Goal: Transaction & Acquisition: Purchase product/service

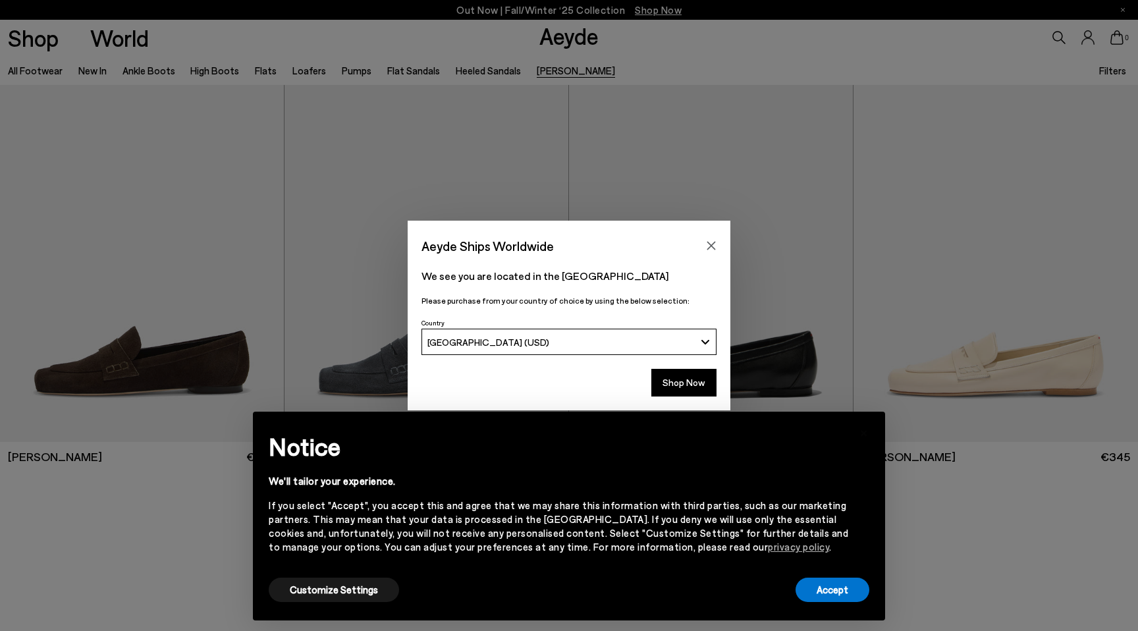
drag, startPoint x: 674, startPoint y: 388, endPoint x: 732, endPoint y: 248, distance: 151.2
click at [732, 248] on div "Aeyde Ships Worldwide We see you are located in the United States Please purcha…" at bounding box center [569, 316] width 1138 height 190
click at [669, 387] on button "Shop Now" at bounding box center [683, 383] width 65 height 28
click at [675, 381] on button "Shop Now" at bounding box center [683, 383] width 65 height 28
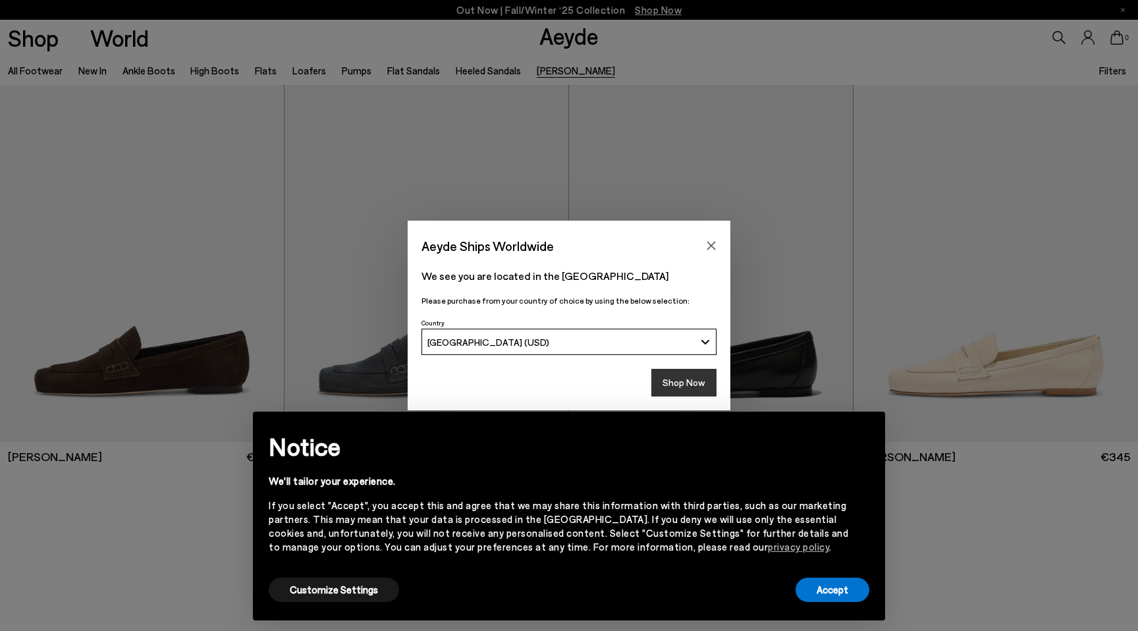
click at [695, 387] on button "Shop Now" at bounding box center [683, 383] width 65 height 28
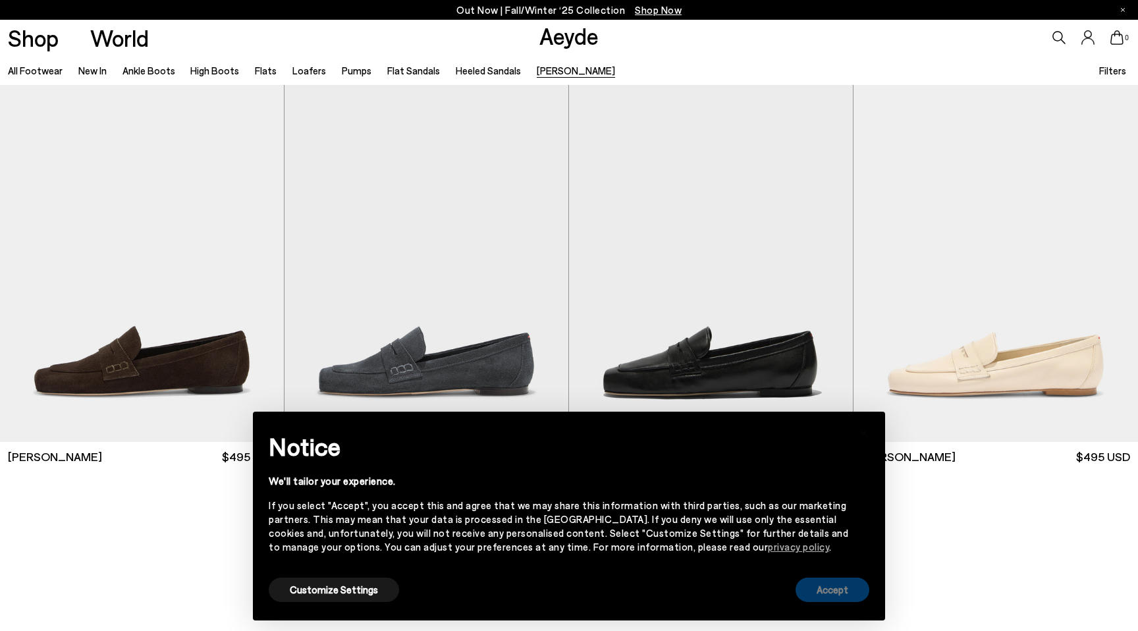
click at [813, 590] on button "Accept" at bounding box center [833, 590] width 74 height 24
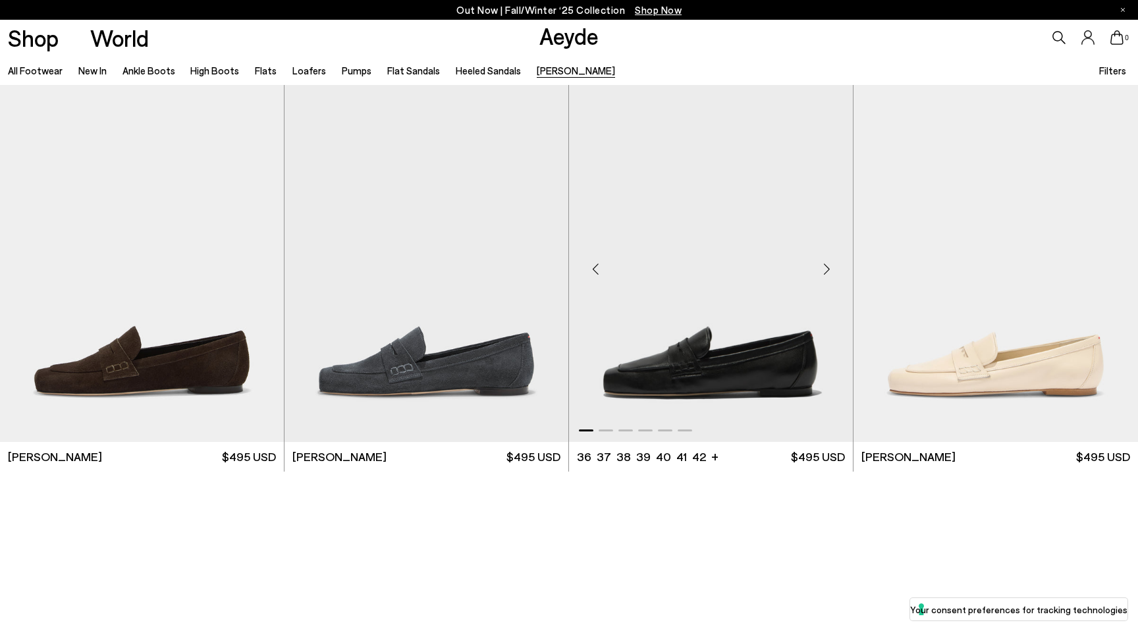
click at [769, 394] on img "1 / 6" at bounding box center [711, 263] width 284 height 357
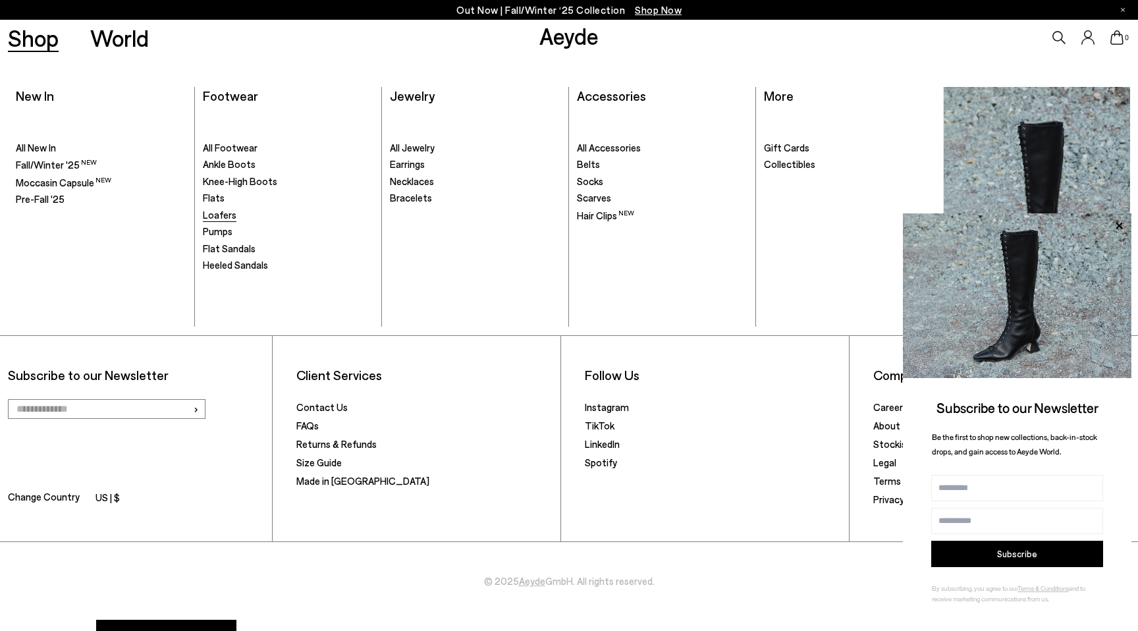
click at [219, 217] on span "Loafers" at bounding box center [220, 215] width 34 height 12
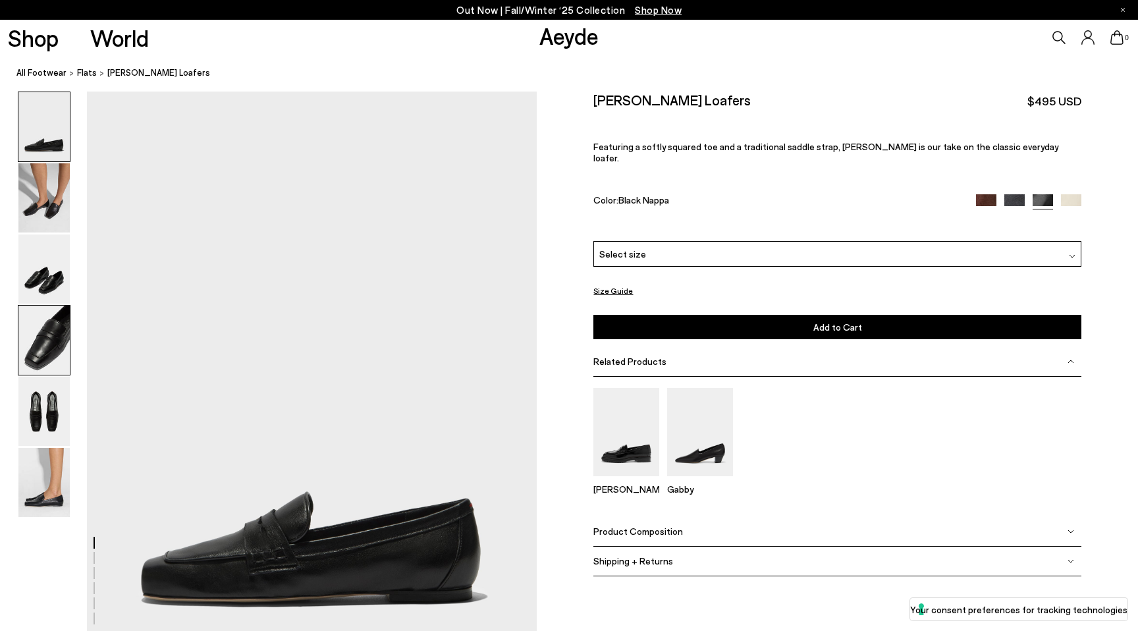
click at [65, 321] on img at bounding box center [43, 340] width 51 height 69
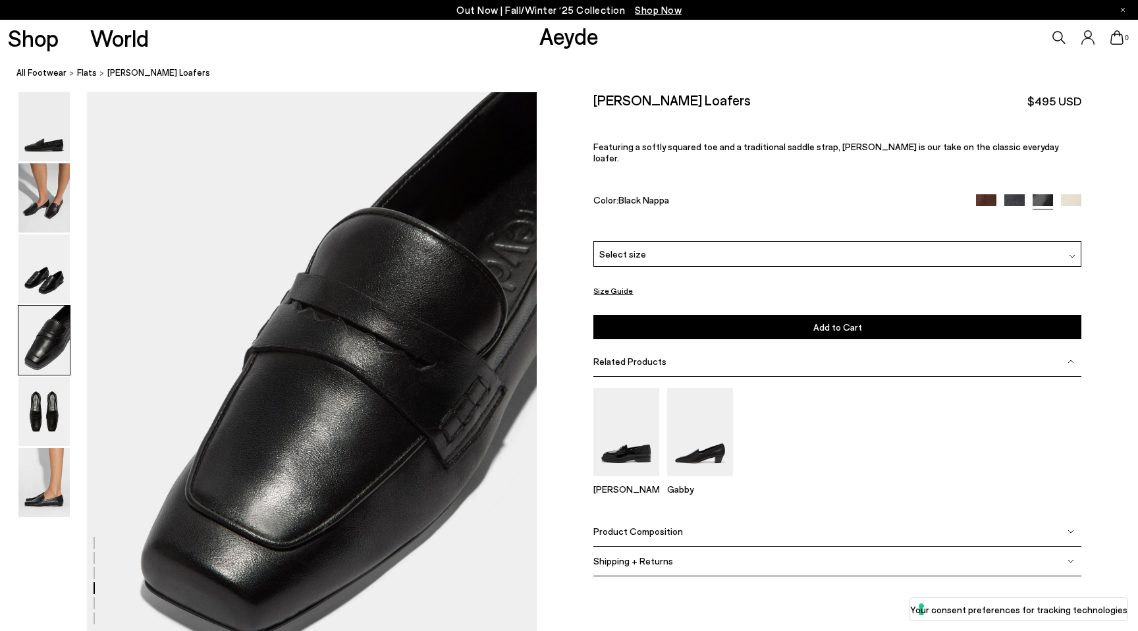
scroll to position [1806, 0]
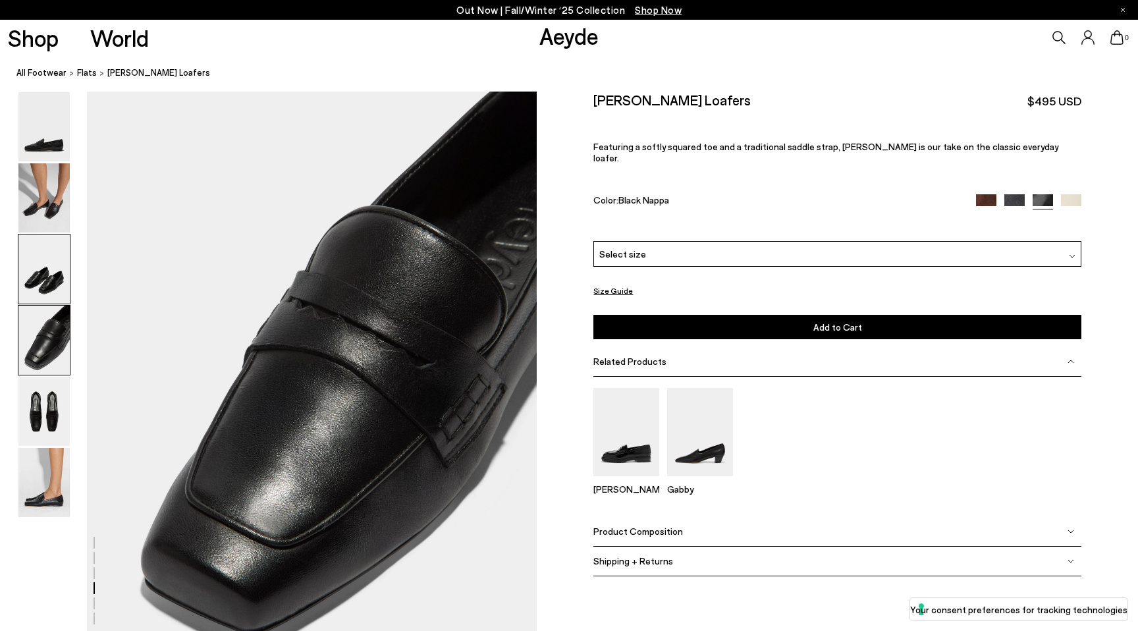
click at [62, 255] on img at bounding box center [43, 268] width 51 height 69
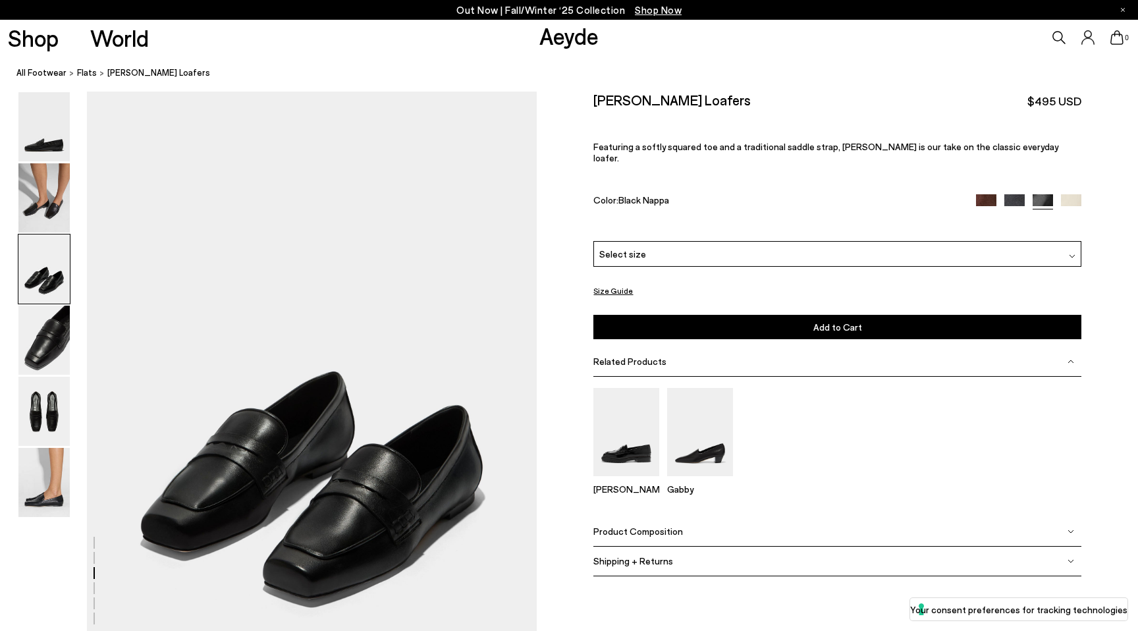
scroll to position [1204, 0]
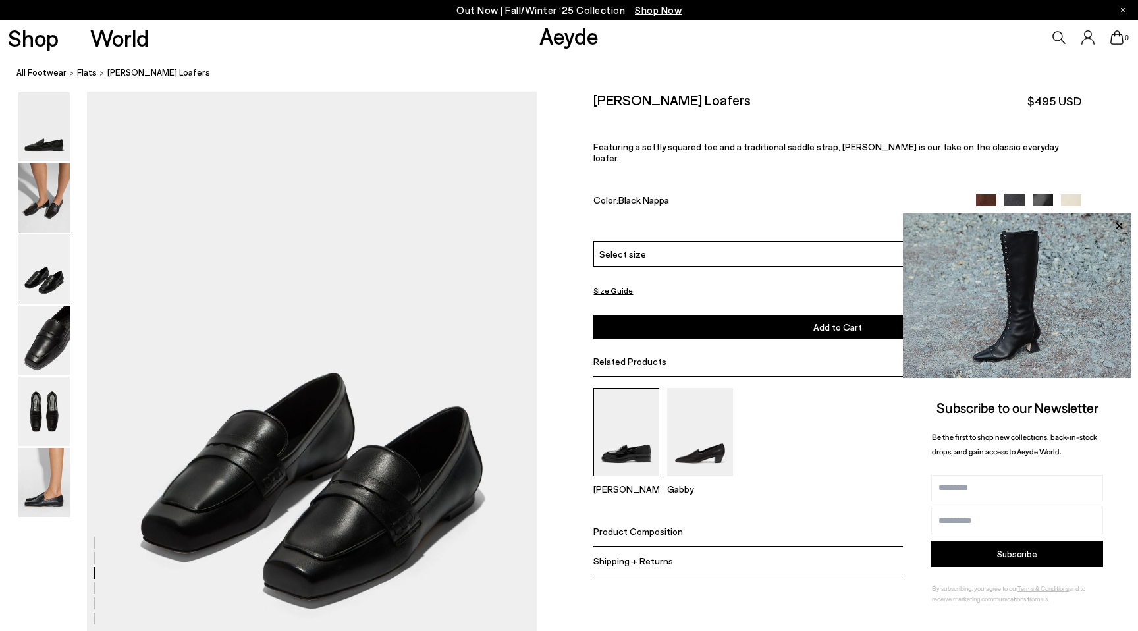
click at [639, 402] on img at bounding box center [626, 432] width 66 height 88
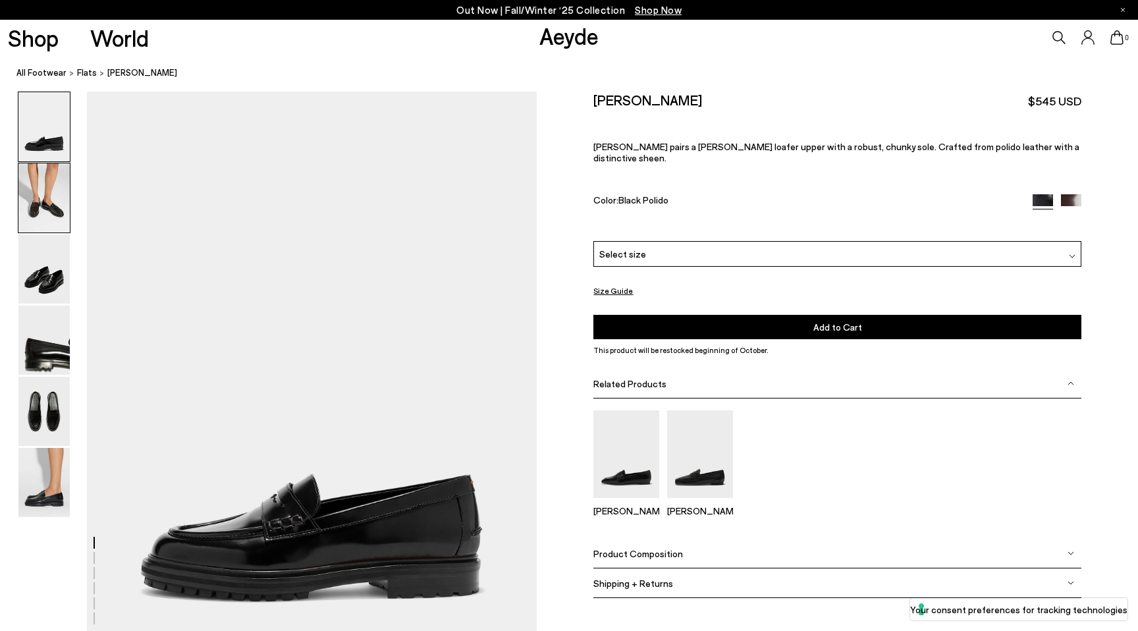
click at [47, 220] on img at bounding box center [43, 197] width 51 height 69
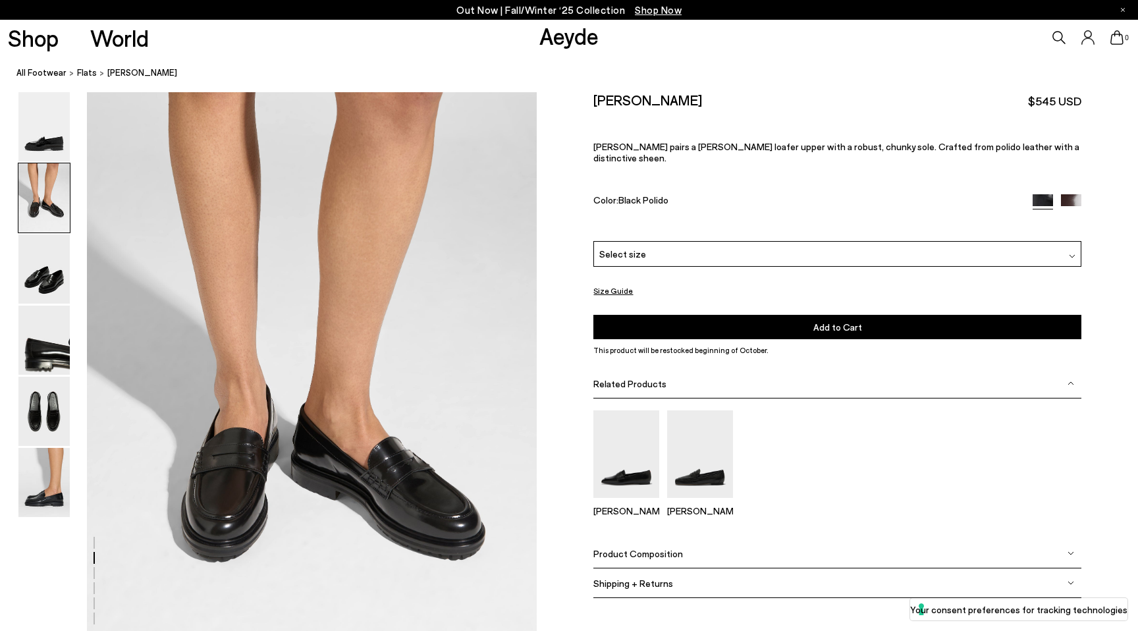
scroll to position [603, 0]
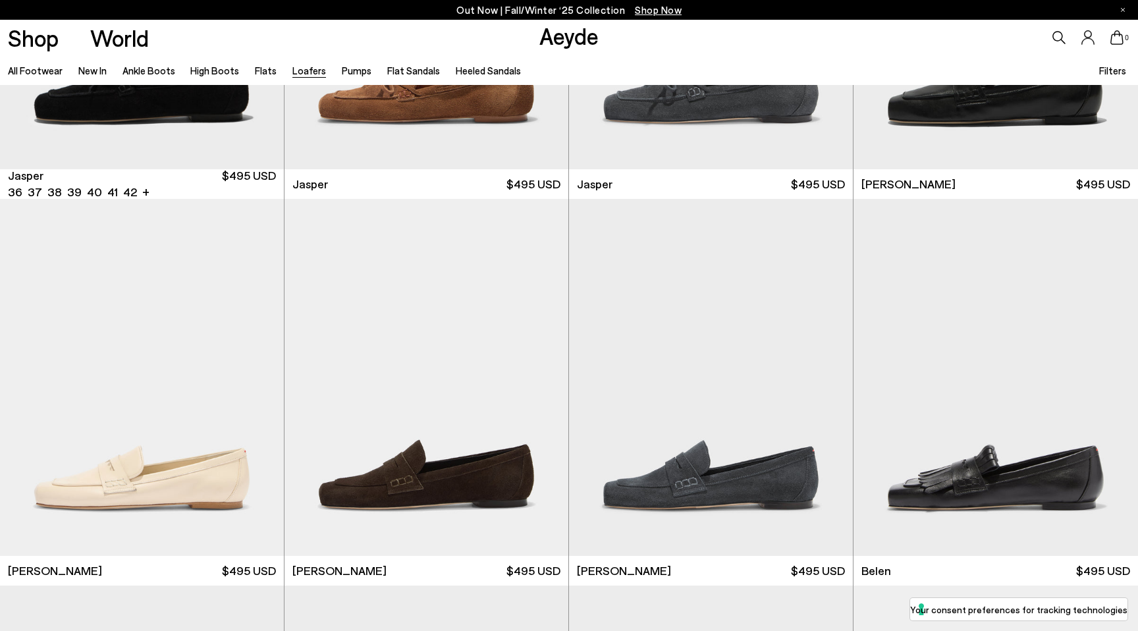
scroll to position [317, 0]
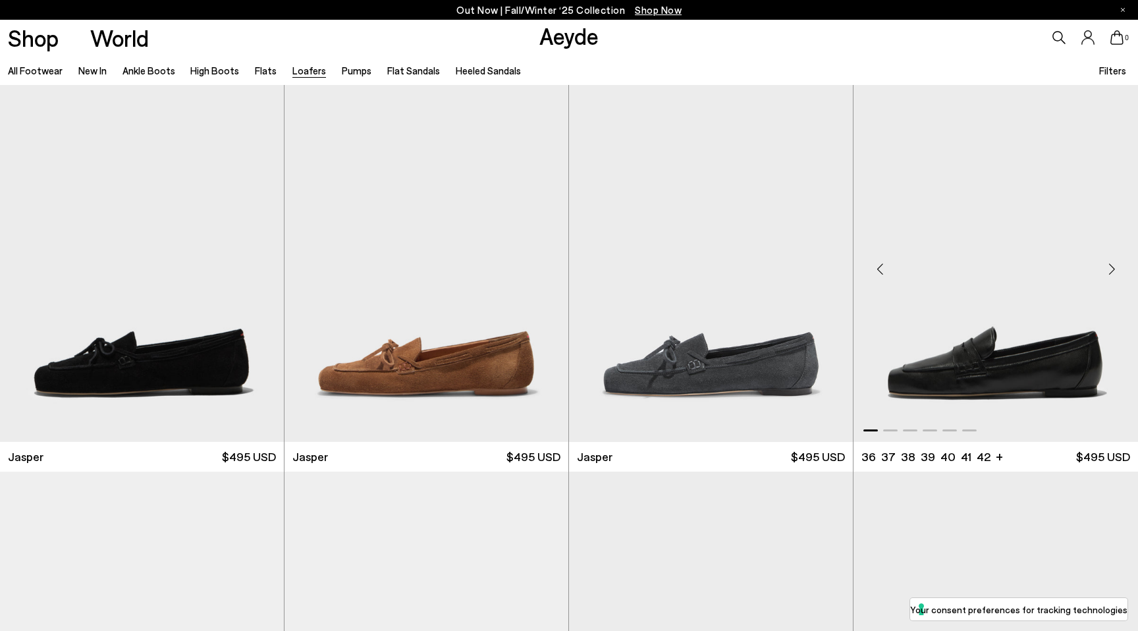
click at [1027, 252] on img "1 / 6" at bounding box center [995, 263] width 284 height 357
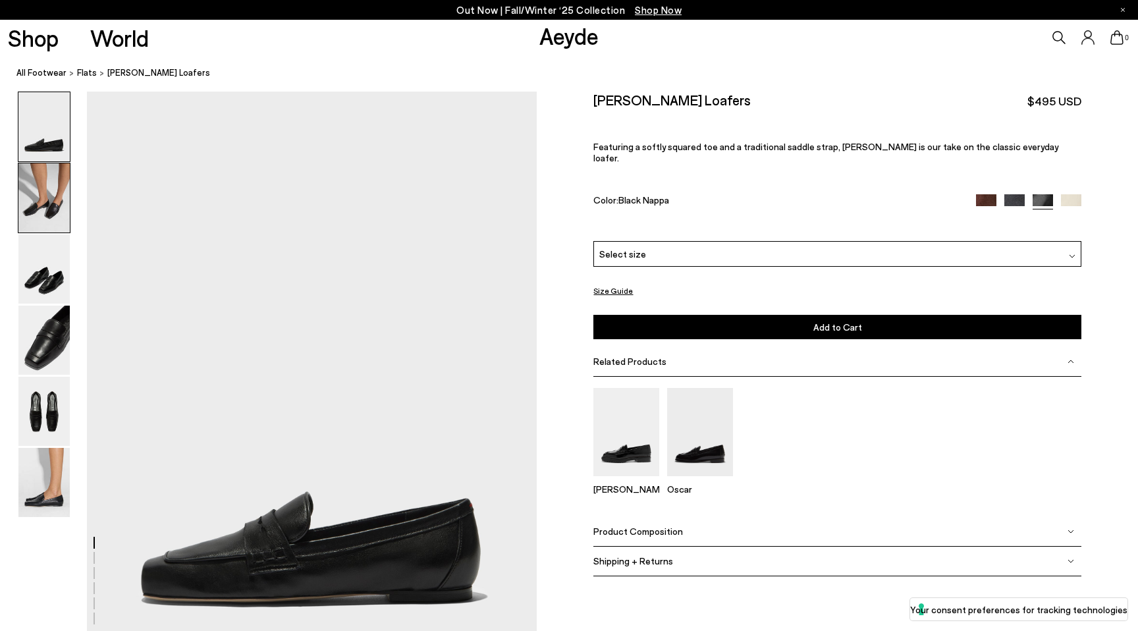
click at [38, 182] on img at bounding box center [43, 197] width 51 height 69
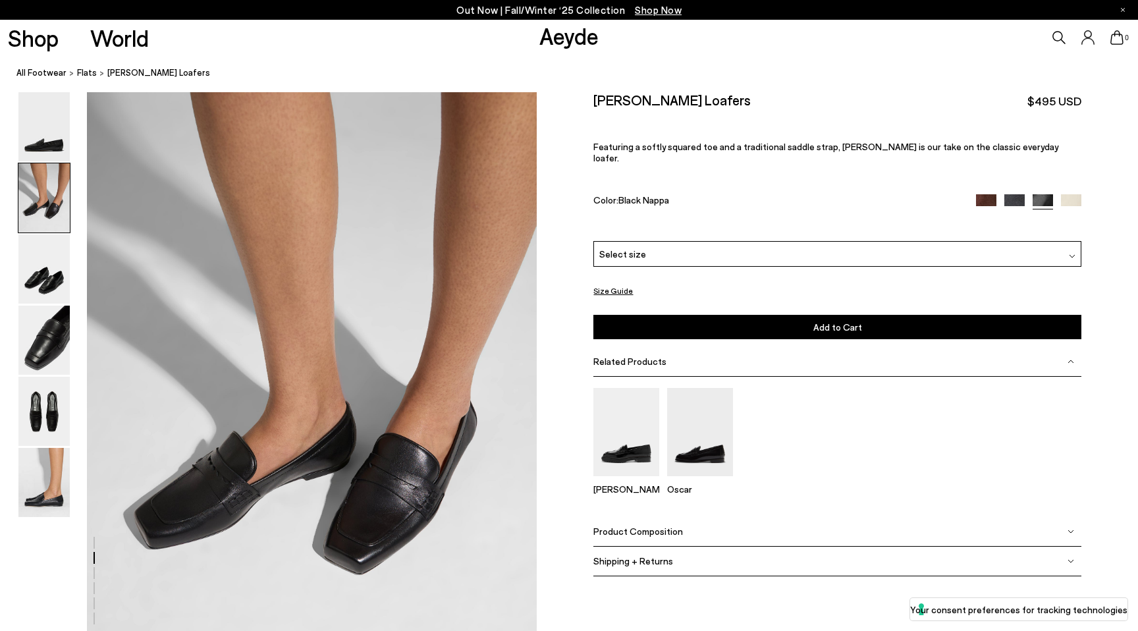
scroll to position [603, 0]
